Goal: Task Accomplishment & Management: Manage account settings

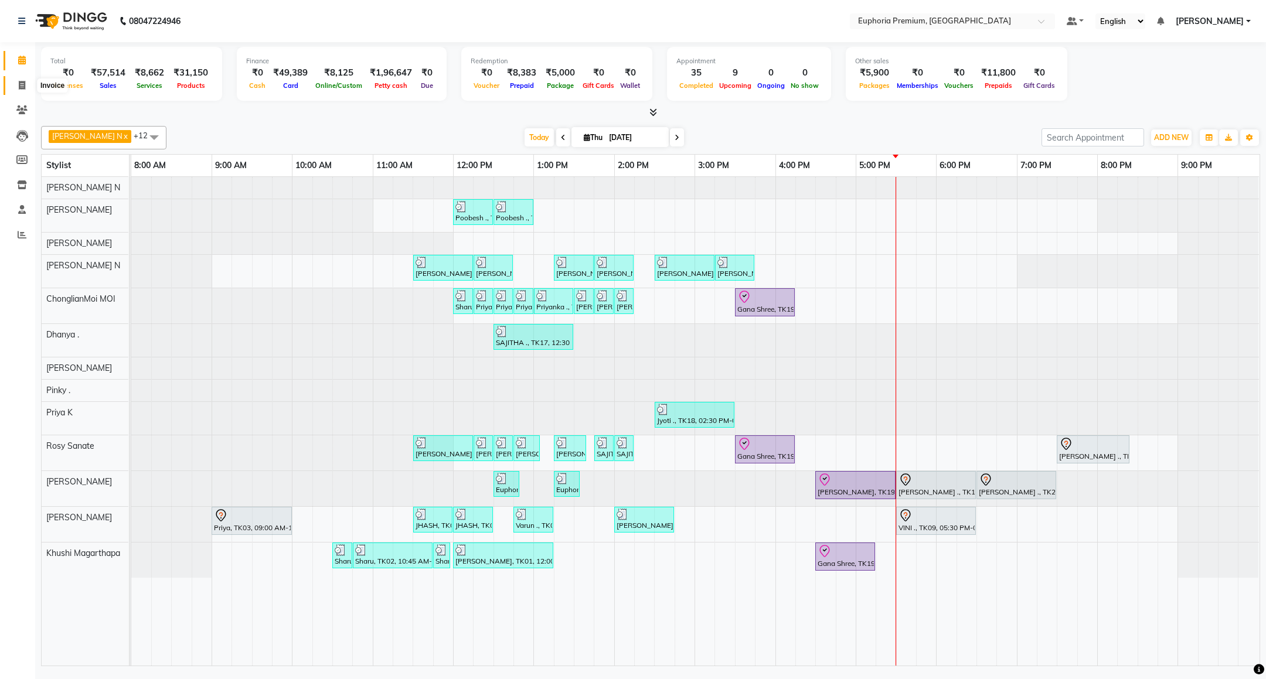
click at [20, 84] on icon at bounding box center [22, 85] width 6 height 9
select select "7925"
select select "service"
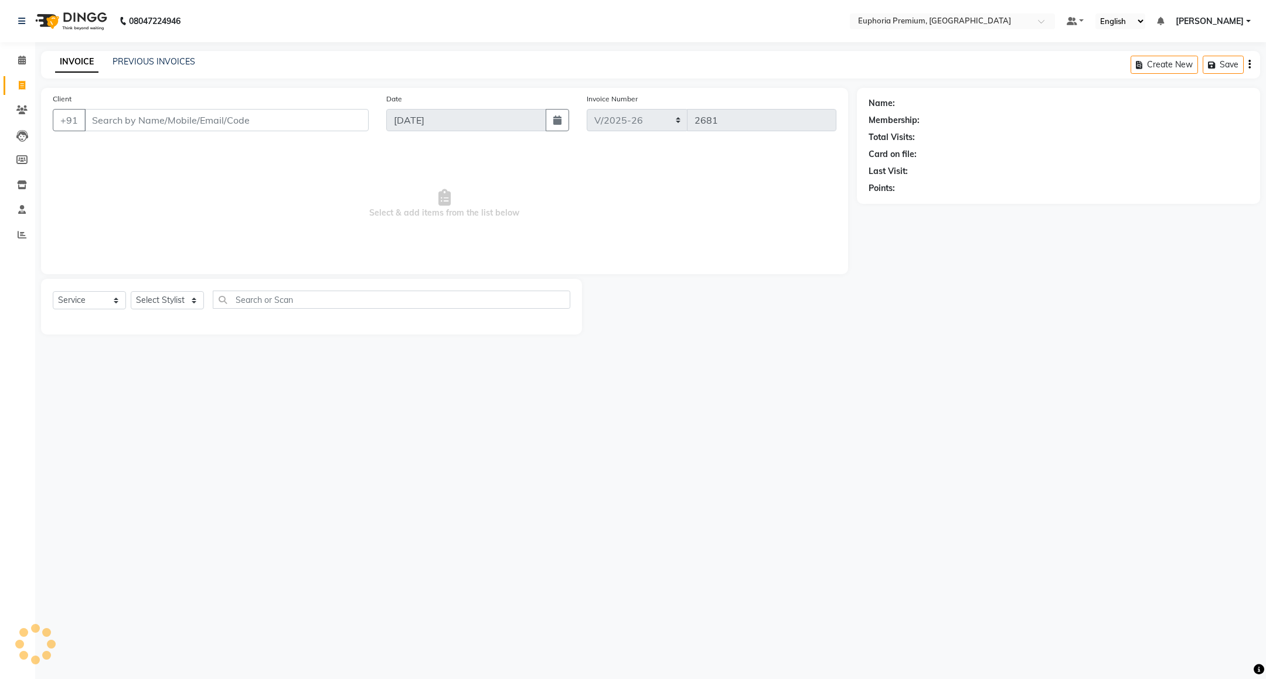
click at [140, 53] on div "INVOICE PREVIOUS INVOICES Create New Save" at bounding box center [650, 65] width 1219 height 28
click at [178, 62] on link "PREVIOUS INVOICES" at bounding box center [154, 61] width 83 height 11
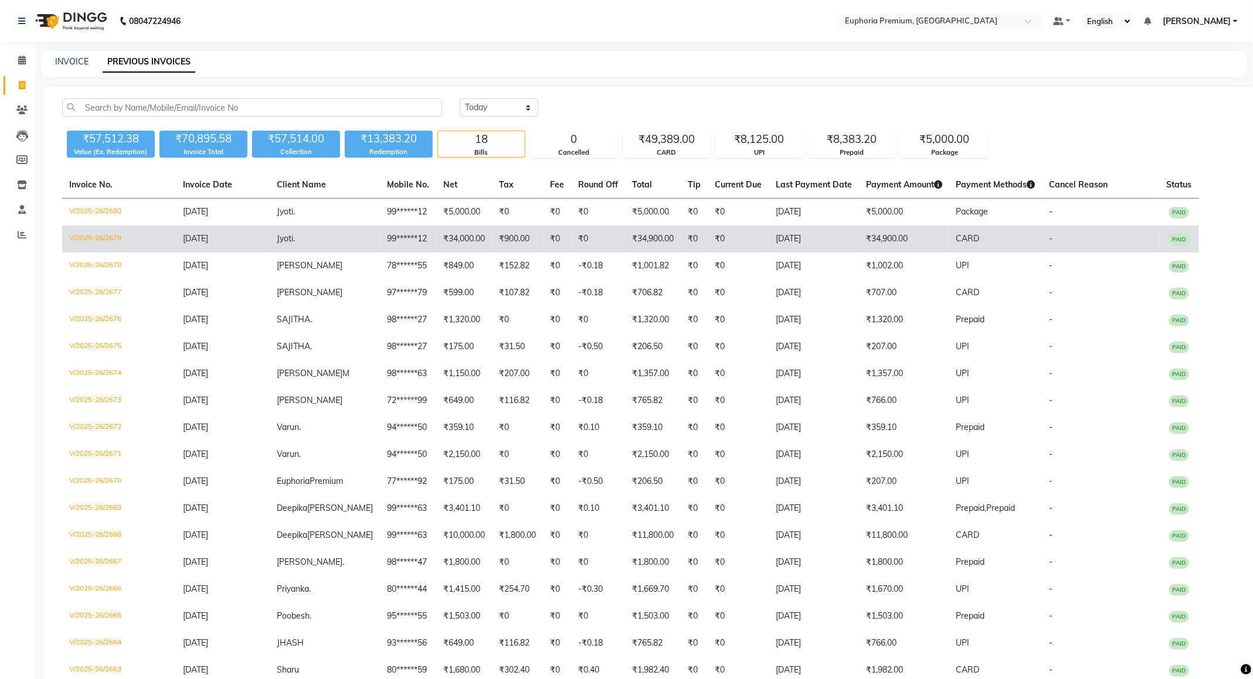
click at [118, 238] on td "V/2025-26/2679" at bounding box center [119, 239] width 114 height 27
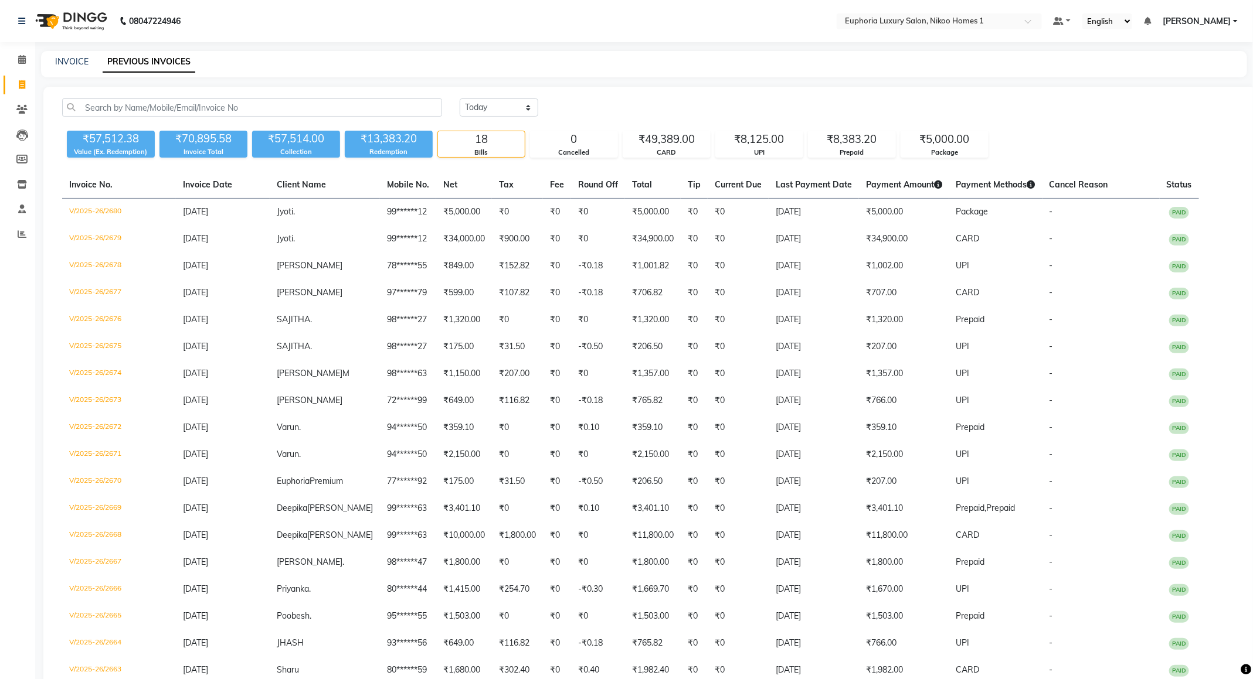
click at [1202, 23] on span "[PERSON_NAME]" at bounding box center [1196, 21] width 68 height 12
click at [1187, 81] on link "Sign out" at bounding box center [1177, 81] width 107 height 18
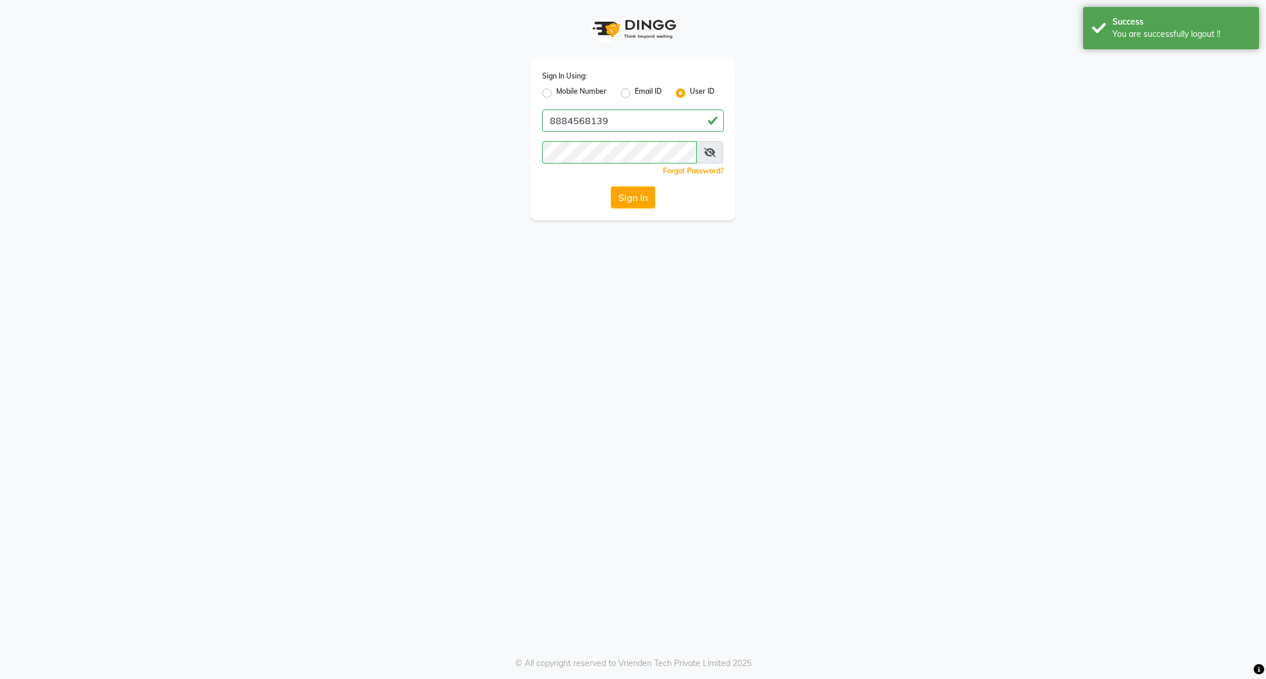
click at [563, 89] on label "Mobile Number" at bounding box center [581, 93] width 50 height 14
click at [563, 89] on input "Mobile Number" at bounding box center [560, 90] width 8 height 8
radio input "true"
radio input "false"
click at [639, 118] on input "Username" at bounding box center [653, 121] width 142 height 22
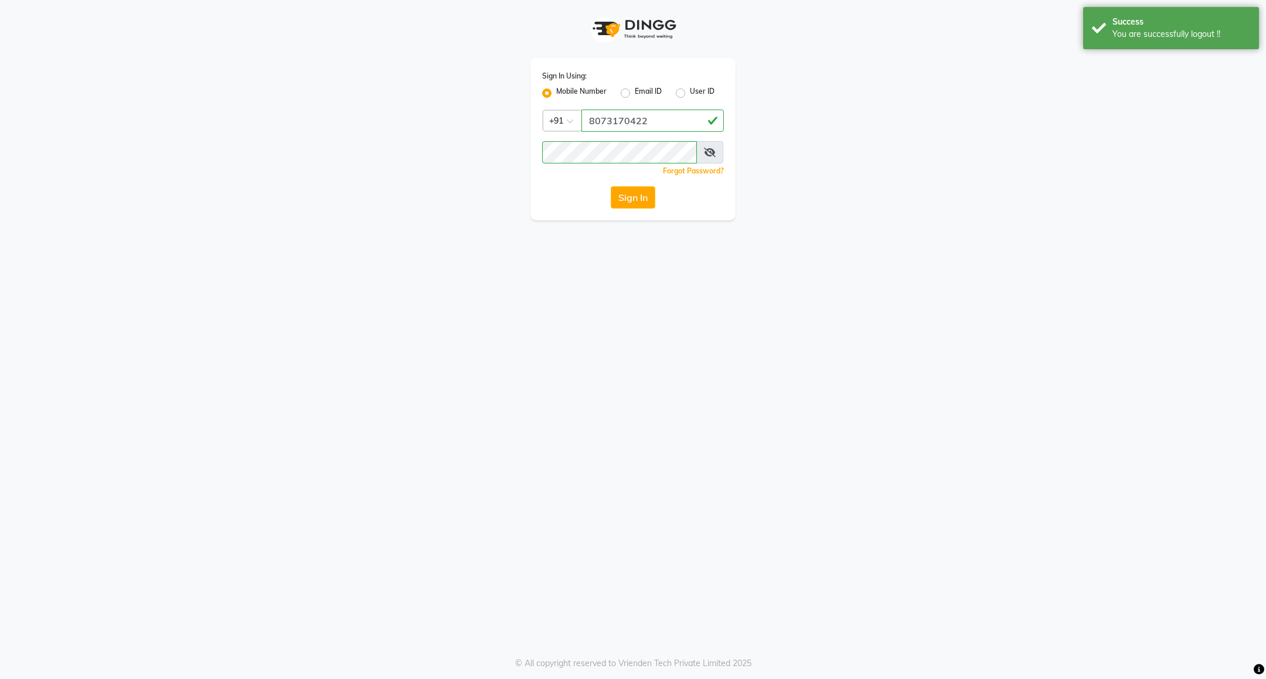
click at [661, 122] on input "8073170422" at bounding box center [653, 121] width 142 height 22
type input "8884568139"
click at [628, 209] on button "Sign In" at bounding box center [633, 197] width 45 height 22
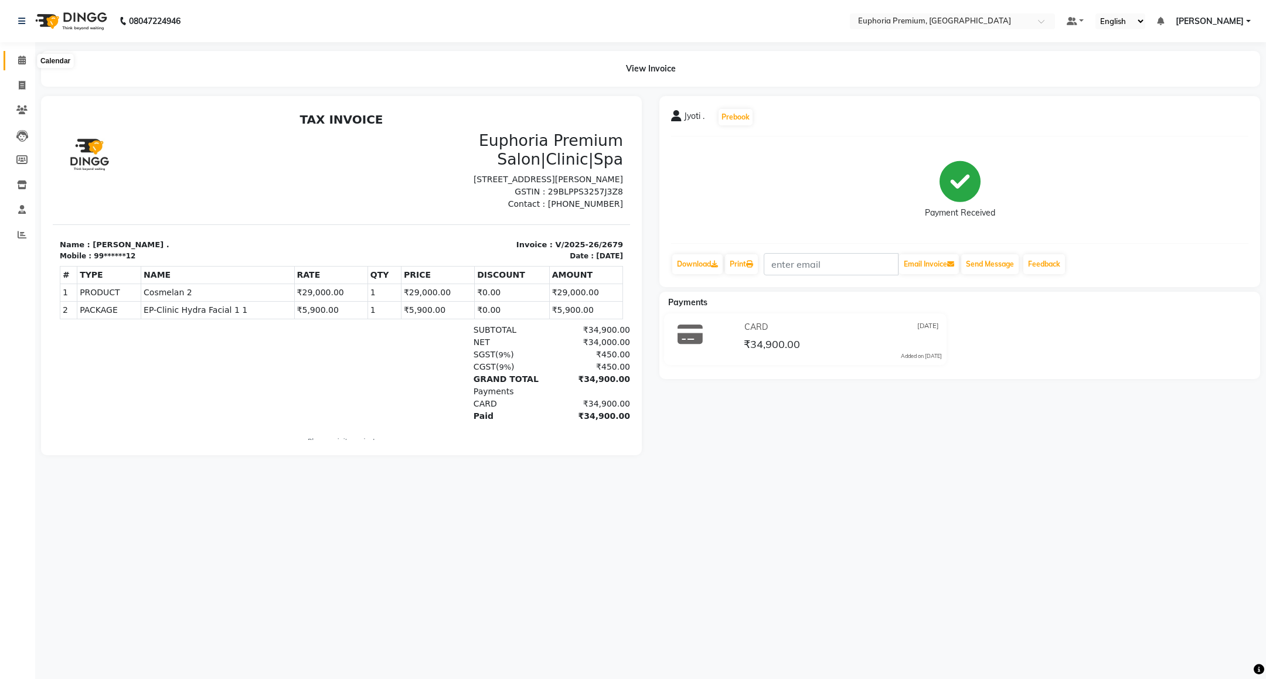
click at [20, 60] on icon at bounding box center [22, 60] width 8 height 9
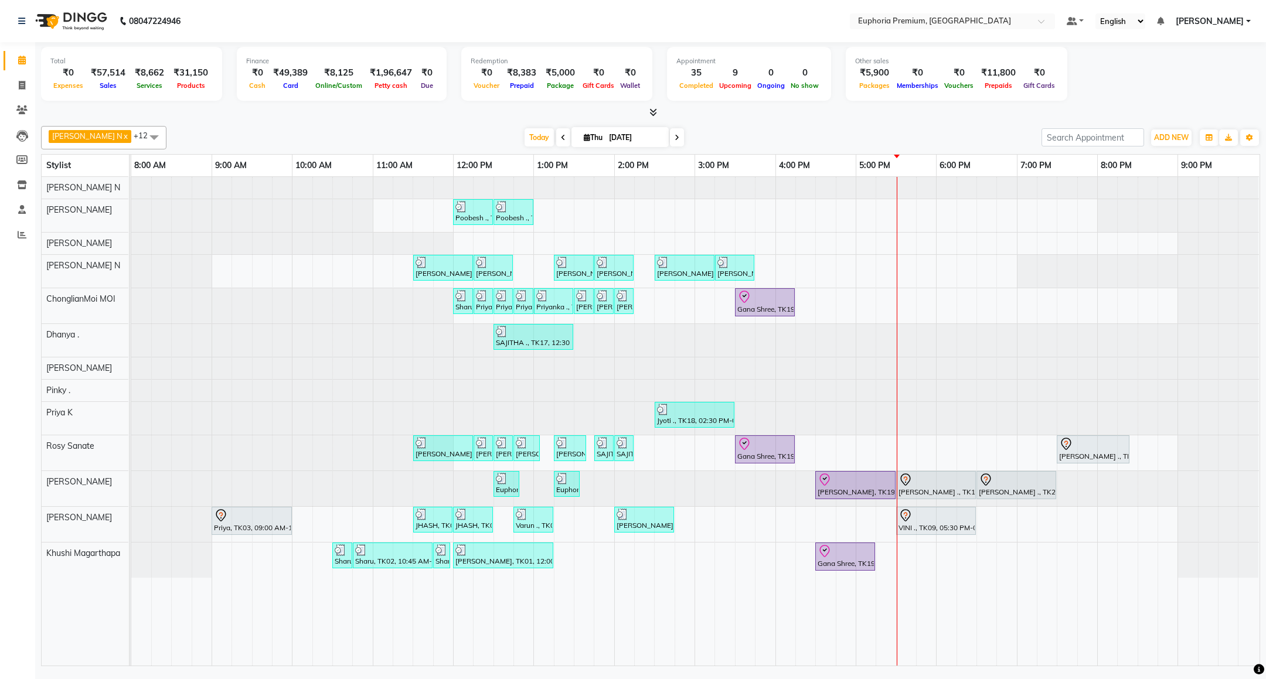
click at [1224, 19] on span "[PERSON_NAME]" at bounding box center [1210, 21] width 68 height 12
click at [1189, 78] on link "Sign out" at bounding box center [1190, 81] width 107 height 18
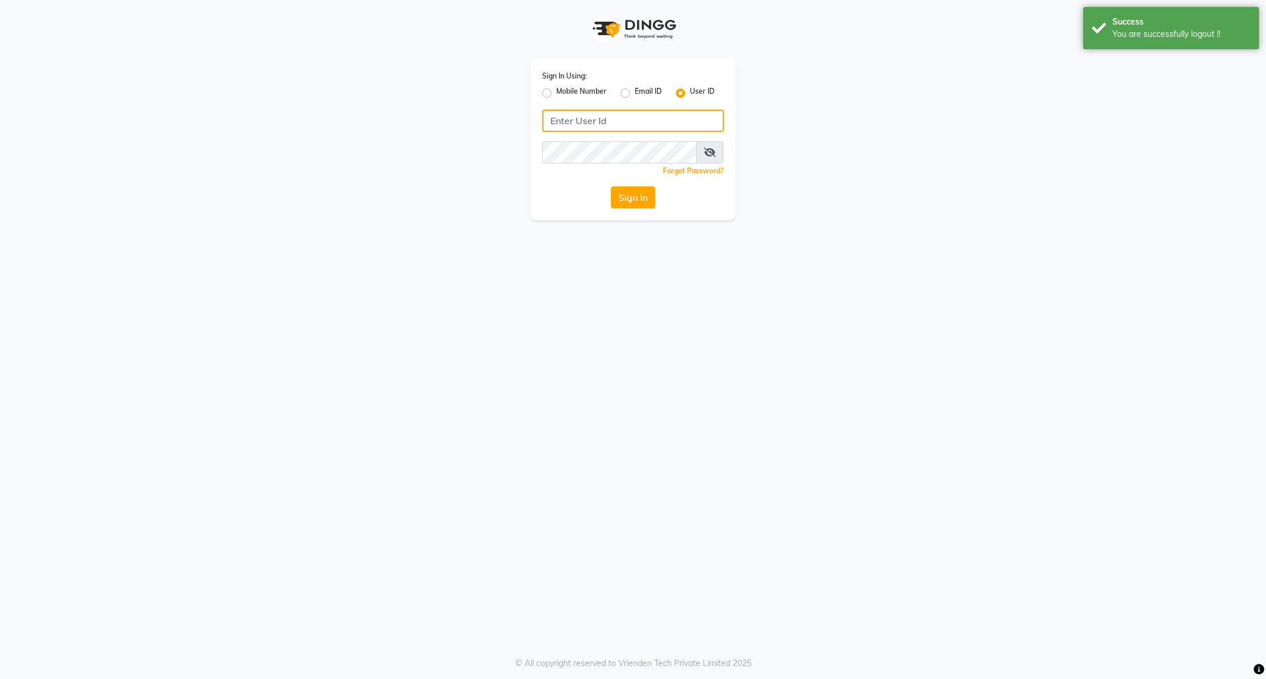
type input "7411165600"
click at [556, 92] on label "Mobile Number" at bounding box center [581, 93] width 50 height 14
click at [556, 92] on input "Mobile Number" at bounding box center [560, 90] width 8 height 8
radio input "true"
radio input "false"
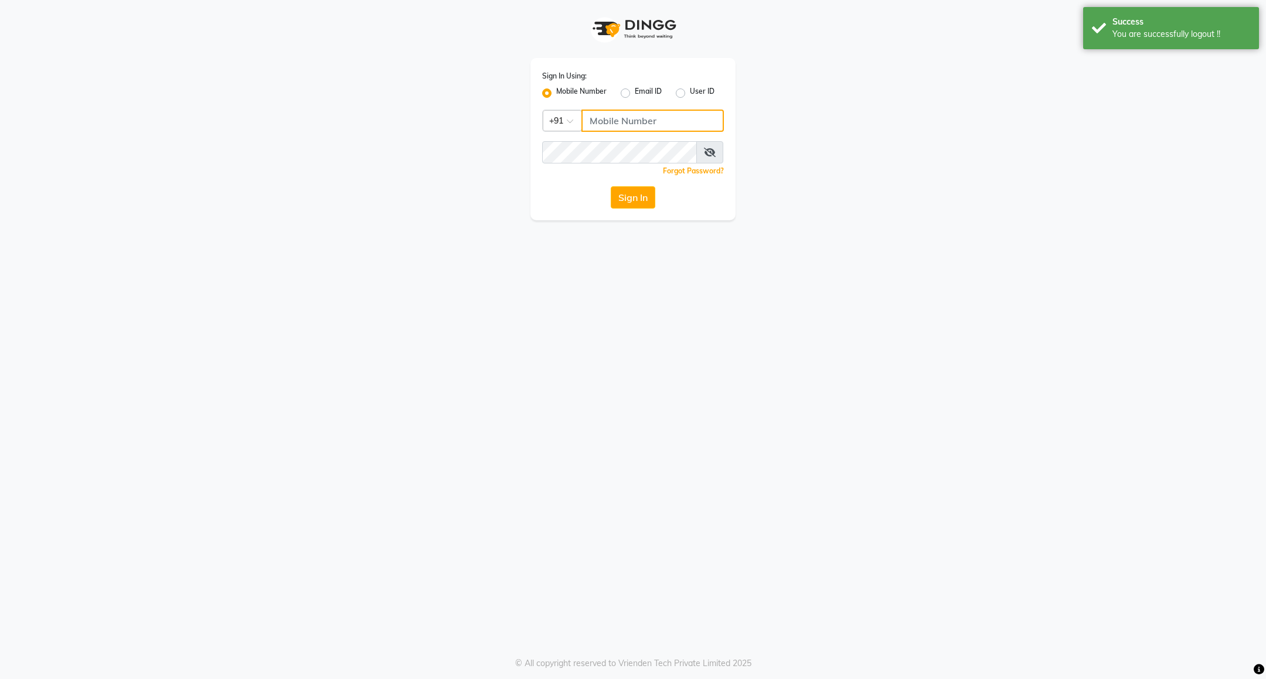
click at [623, 117] on input "Username" at bounding box center [653, 121] width 142 height 22
type input "8884568139"
click at [633, 190] on button "Sign In" at bounding box center [633, 197] width 45 height 22
